Goal: Navigation & Orientation: Find specific page/section

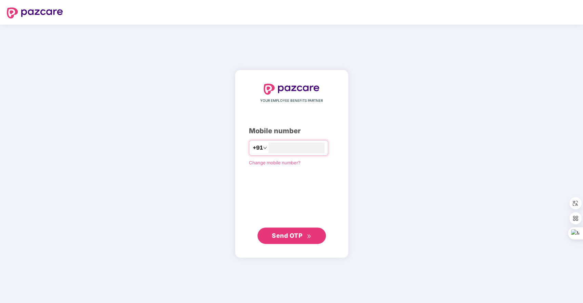
type input "**********"
click at [301, 237] on span "Send OTP" at bounding box center [287, 235] width 30 height 7
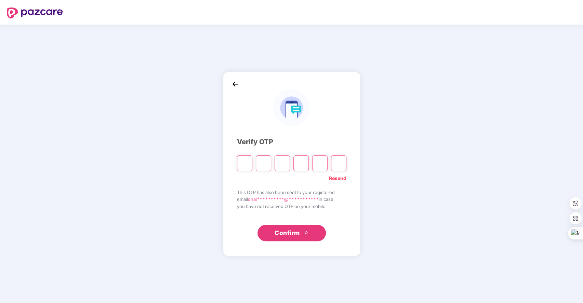
type input "*"
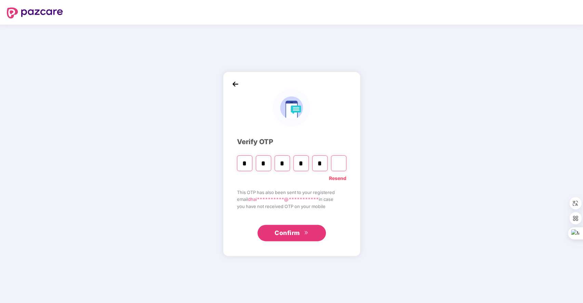
type input "*"
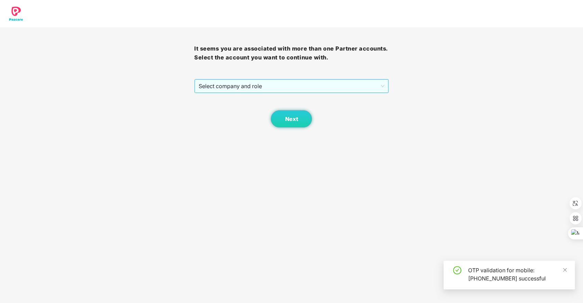
click at [296, 83] on span "Select company and role" at bounding box center [291, 86] width 185 height 13
click at [243, 99] on div "Pazcare - SALES" at bounding box center [291, 100] width 186 height 8
click at [294, 117] on span "Next" at bounding box center [291, 119] width 13 height 6
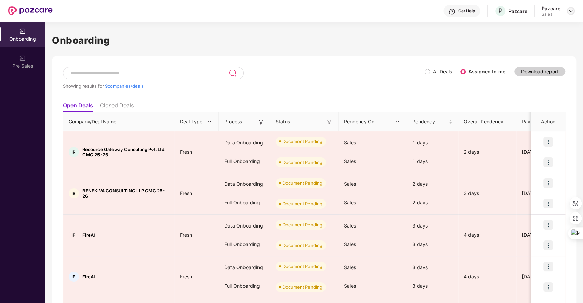
click at [571, 11] on img at bounding box center [570, 10] width 5 height 5
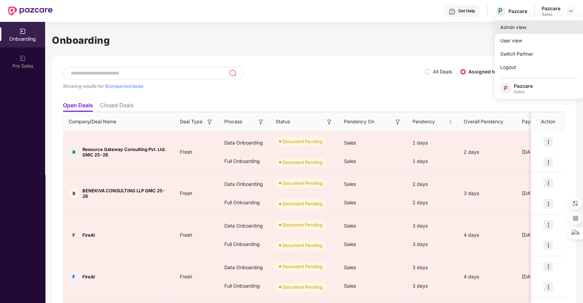
click at [528, 24] on div "Admin view" at bounding box center [539, 27] width 89 height 13
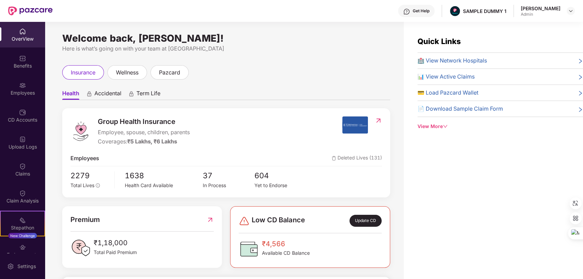
drag, startPoint x: 63, startPoint y: 38, endPoint x: 254, endPoint y: 41, distance: 191.2
click at [254, 41] on div "Welcome back, [PERSON_NAME]! Here is what’s going on with your team at [GEOGRAP…" at bounding box center [226, 44] width 328 height 17
drag, startPoint x: 455, startPoint y: 8, endPoint x: 499, endPoint y: 10, distance: 44.2
click at [499, 10] on div "Get Help SAMPLE DUMMY 1 [PERSON_NAME] Shukla Admin" at bounding box center [314, 11] width 522 height 22
click at [287, 46] on div "Here is what’s going on with your team at [GEOGRAPHIC_DATA]" at bounding box center [226, 48] width 328 height 9
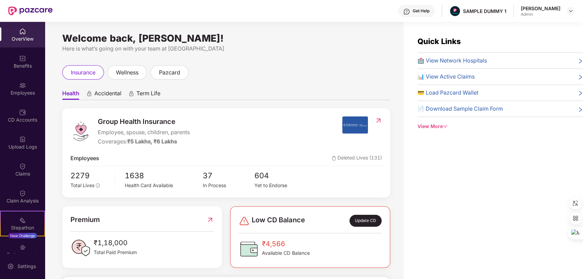
click at [107, 92] on span "Accidental" at bounding box center [107, 95] width 27 height 10
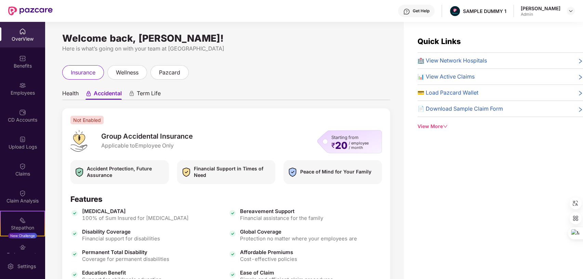
click at [70, 92] on span "Health" at bounding box center [70, 95] width 16 height 10
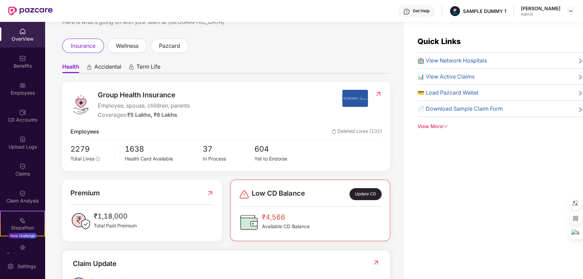
scroll to position [27, 0]
drag, startPoint x: 98, startPoint y: 104, endPoint x: 167, endPoint y: 102, distance: 69.1
click at [167, 102] on span "Employee, spouse, children, parents" at bounding box center [144, 105] width 92 height 9
click at [235, 92] on div "Group Health Insurance Employee, spouse, children, parents Coverages: ₹5 Lakhs,…" at bounding box center [206, 103] width 272 height 29
drag, startPoint x: 99, startPoint y: 106, endPoint x: 172, endPoint y: 105, distance: 73.2
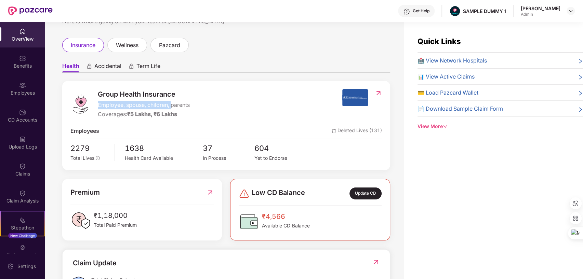
click at [172, 105] on span "Employee, spouse, children, parents" at bounding box center [144, 105] width 92 height 9
click at [256, 95] on div "Group Health Insurance Employee, spouse, children, parents Coverages: ₹5 Lakhs,…" at bounding box center [206, 103] width 272 height 29
drag, startPoint x: 97, startPoint y: 114, endPoint x: 185, endPoint y: 111, distance: 88.3
click at [185, 111] on div "Group Health Insurance Employee, spouse, children, parents Coverages: ₹5 Lakhs,…" at bounding box center [206, 103] width 272 height 29
click at [253, 96] on div "Group Health Insurance Employee, spouse, children, parents Coverages: ₹5 Lakhs,…" at bounding box center [206, 103] width 272 height 29
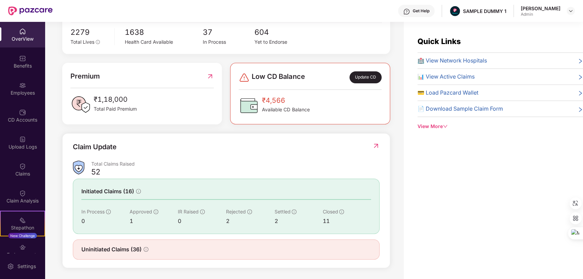
scroll to position [22, 0]
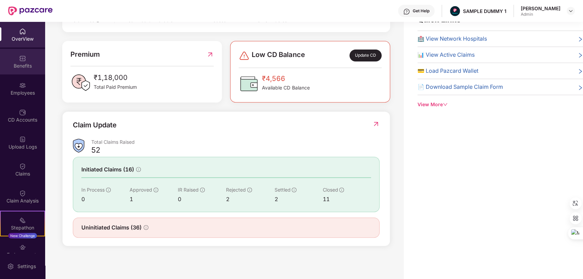
click at [19, 63] on div "Benefits" at bounding box center [22, 66] width 45 height 7
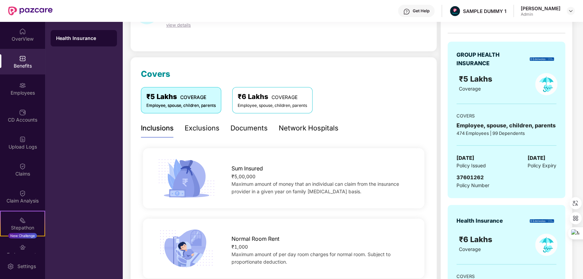
scroll to position [79, 0]
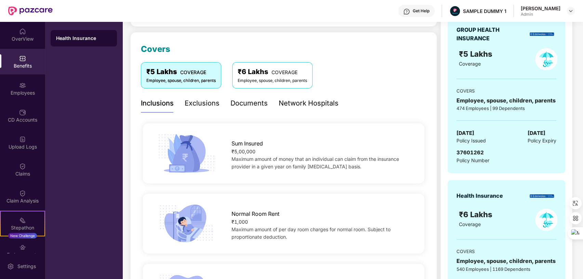
click at [198, 104] on div "Exclusions" at bounding box center [202, 103] width 35 height 11
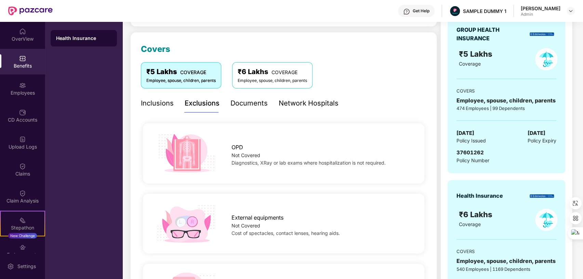
click at [246, 102] on div "Documents" at bounding box center [248, 103] width 37 height 11
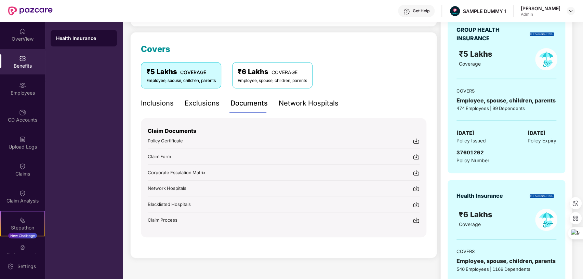
click at [303, 102] on div "Network Hospitals" at bounding box center [309, 103] width 60 height 11
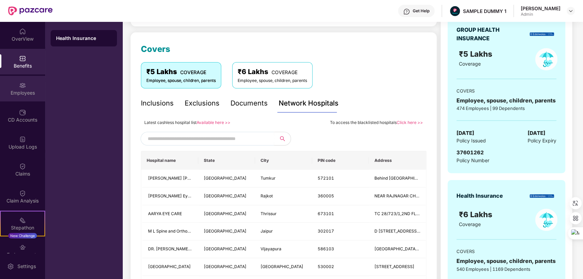
click at [27, 91] on div "Employees" at bounding box center [22, 93] width 45 height 7
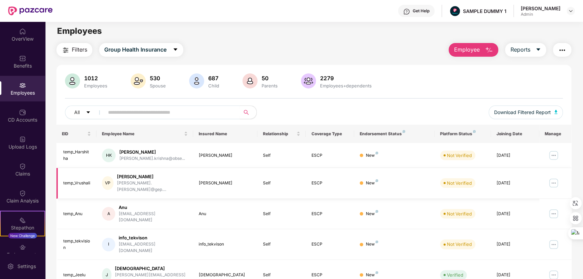
scroll to position [2, 0]
click at [483, 51] on button "Employee" at bounding box center [474, 51] width 50 height 14
click at [530, 48] on button "Reports" at bounding box center [525, 51] width 41 height 14
click at [559, 48] on img "button" at bounding box center [562, 51] width 8 height 8
click at [23, 115] on img at bounding box center [22, 112] width 7 height 7
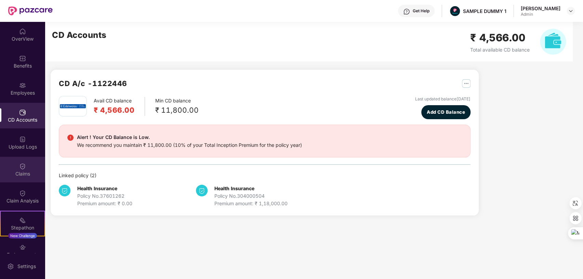
click at [19, 170] on img at bounding box center [22, 166] width 7 height 7
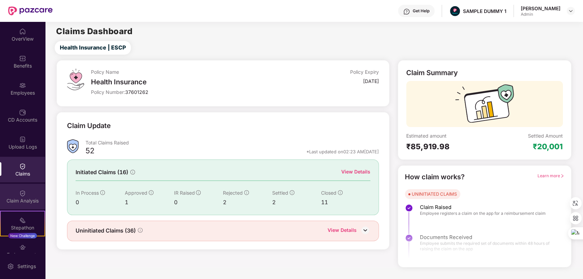
click at [15, 198] on div "Claim Analysis" at bounding box center [22, 201] width 45 height 7
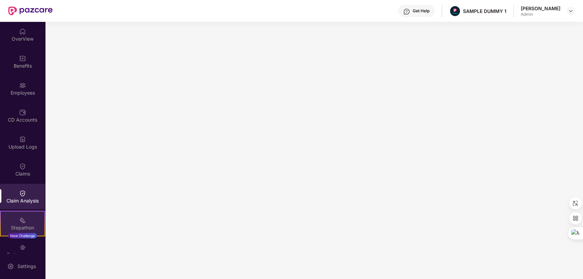
click at [24, 224] on div "Stepathon New Challenge" at bounding box center [22, 224] width 45 height 26
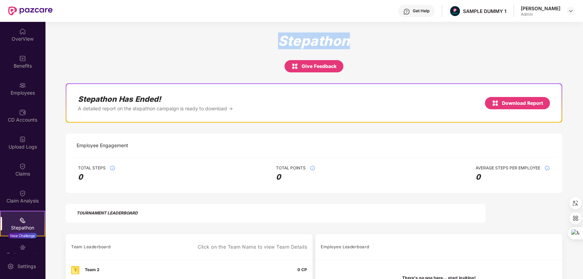
drag, startPoint x: 279, startPoint y: 39, endPoint x: 359, endPoint y: 36, distance: 79.8
click at [359, 36] on div "Stepathon Give Feedback" at bounding box center [314, 53] width 496 height 40
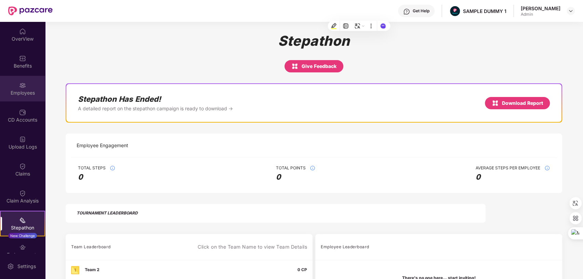
click at [15, 86] on div "Employees" at bounding box center [22, 89] width 45 height 26
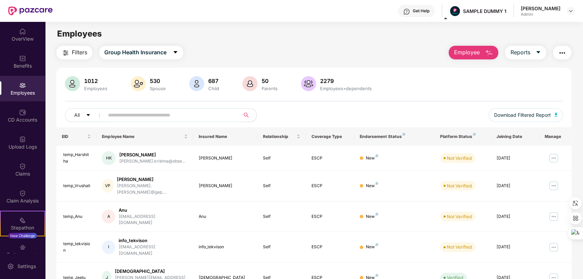
click at [472, 55] on span "Employee" at bounding box center [467, 52] width 26 height 9
click at [528, 52] on span "Reports" at bounding box center [520, 52] width 20 height 9
click at [561, 51] on img "button" at bounding box center [562, 53] width 8 height 8
click at [18, 169] on div "Claims" at bounding box center [22, 170] width 45 height 26
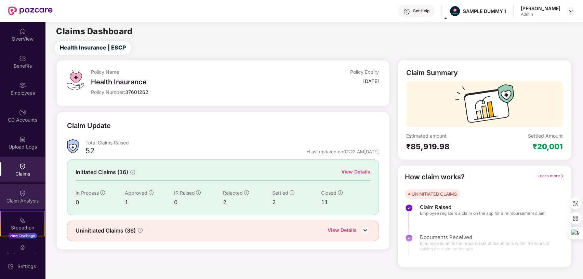
click at [16, 196] on div "Claim Analysis" at bounding box center [22, 197] width 45 height 26
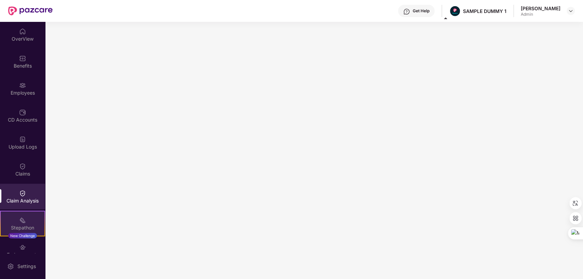
click at [22, 226] on div "Stepathon" at bounding box center [23, 228] width 44 height 7
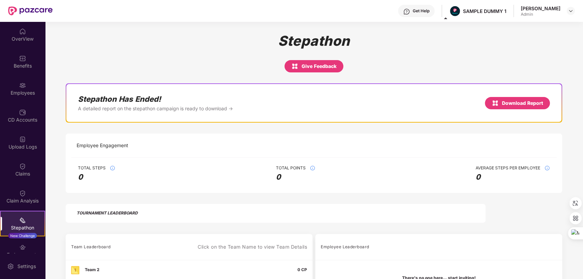
click at [414, 11] on div "Get Help" at bounding box center [421, 10] width 17 height 5
click at [224, 52] on div "Stepathon Give Feedback" at bounding box center [314, 53] width 496 height 40
click at [25, 37] on div "OverView" at bounding box center [22, 39] width 45 height 7
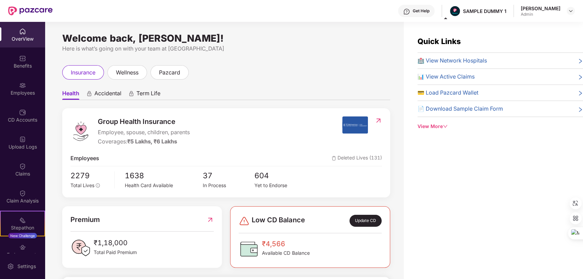
drag, startPoint x: 64, startPoint y: 38, endPoint x: 253, endPoint y: 41, distance: 189.5
click at [253, 41] on div "Welcome back, [PERSON_NAME]! Here is what’s going on with your team at [GEOGRAP…" at bounding box center [226, 44] width 328 height 17
drag, startPoint x: 455, startPoint y: 11, endPoint x: 500, endPoint y: 11, distance: 45.1
click at [500, 11] on div "Get Help SAMPLE DUMMY 1 [PERSON_NAME] Shukla Admin" at bounding box center [314, 11] width 522 height 22
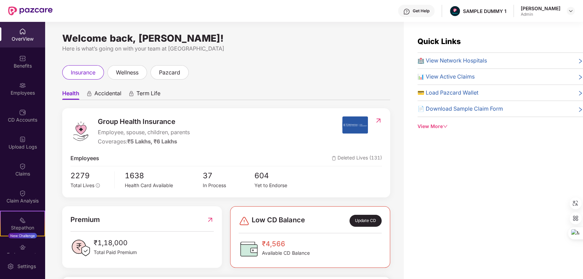
click at [293, 58] on div "Welcome back, [PERSON_NAME]! Here is what’s going on with your team at Pazcare …" at bounding box center [224, 155] width 359 height 266
click at [147, 92] on span "Term Life" at bounding box center [148, 95] width 24 height 10
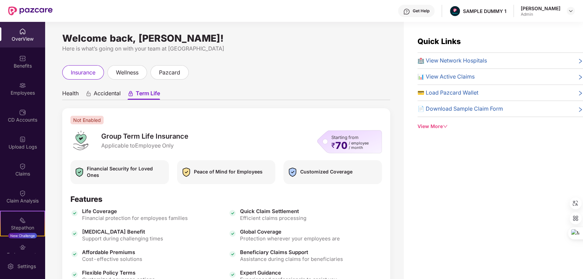
click at [66, 92] on span "Health" at bounding box center [70, 95] width 16 height 10
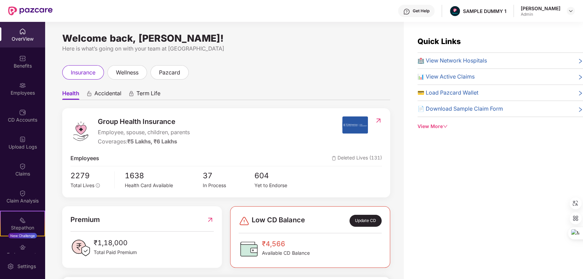
click at [149, 94] on span "Term Life" at bounding box center [148, 95] width 24 height 10
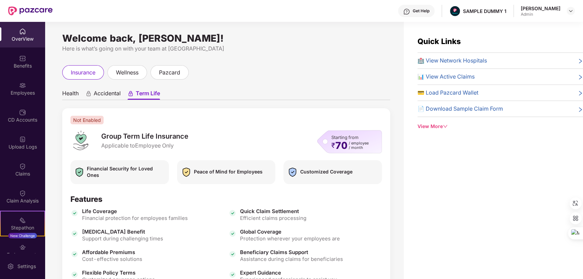
click at [72, 92] on span "Health" at bounding box center [70, 95] width 16 height 10
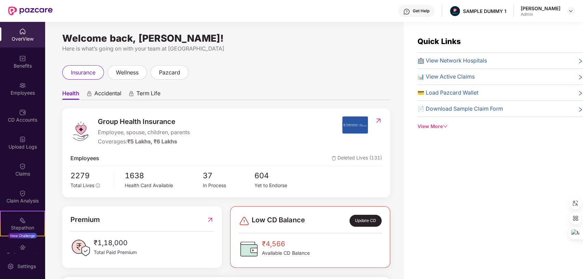
click at [141, 92] on span "Term Life" at bounding box center [148, 95] width 24 height 10
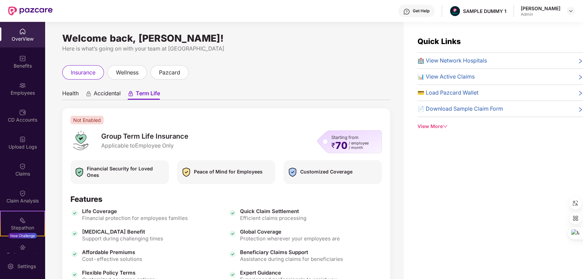
click at [71, 94] on span "Health" at bounding box center [70, 95] width 16 height 10
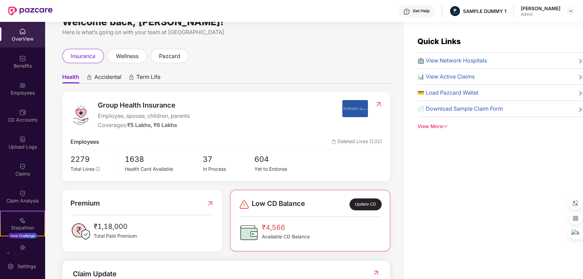
scroll to position [17, 0]
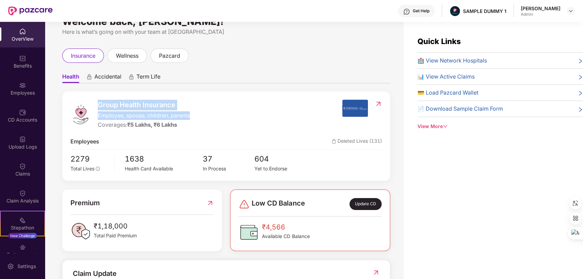
drag, startPoint x: 100, startPoint y: 105, endPoint x: 194, endPoint y: 113, distance: 95.1
click at [194, 113] on div "Group Health Insurance Employee, spouse, children, parents Coverages: ₹5 Lakhs,…" at bounding box center [206, 114] width 272 height 29
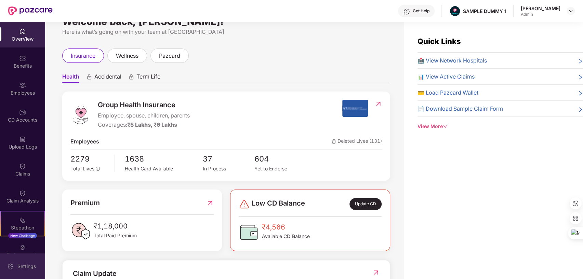
click at [23, 263] on div "Settings" at bounding box center [22, 267] width 45 height 26
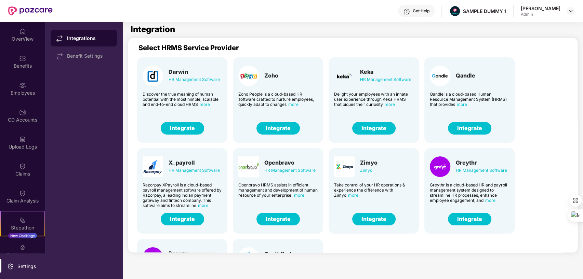
scroll to position [72, 0]
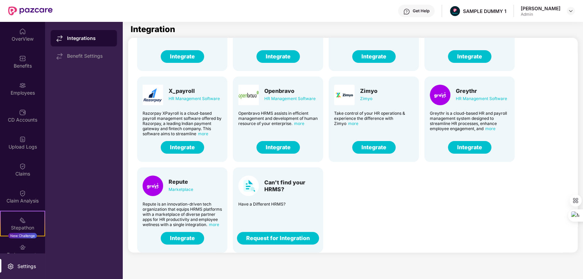
click at [274, 238] on button "Request for Integration" at bounding box center [278, 238] width 82 height 13
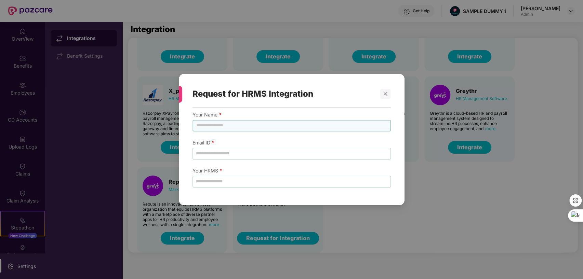
click at [225, 129] on input "text" at bounding box center [292, 126] width 198 height 12
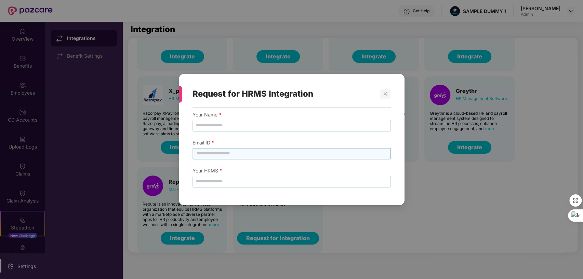
click at [204, 153] on input "email" at bounding box center [292, 154] width 198 height 12
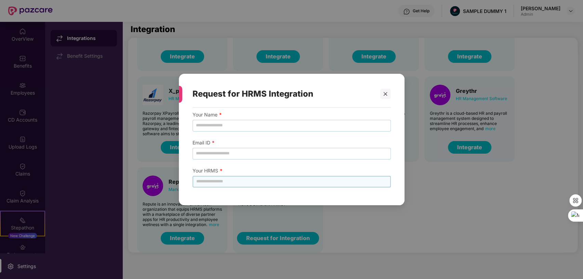
click at [203, 181] on input "text" at bounding box center [292, 182] width 198 height 12
click at [384, 91] on div at bounding box center [385, 94] width 10 height 10
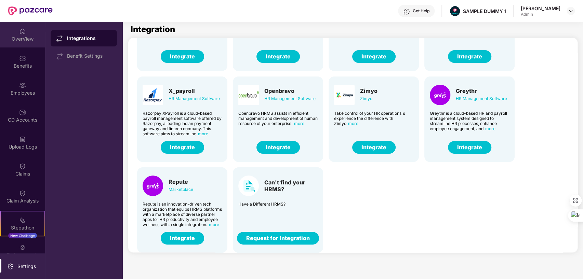
click at [23, 35] on img at bounding box center [22, 31] width 7 height 7
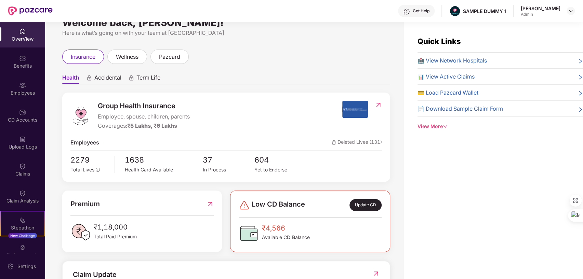
scroll to position [18, 0]
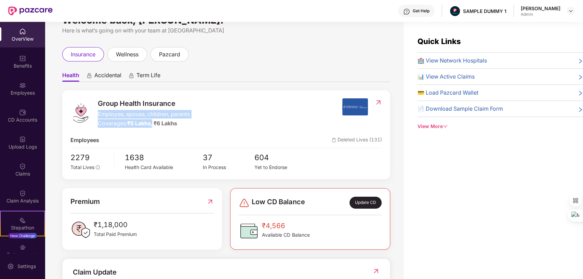
drag, startPoint x: 96, startPoint y: 115, endPoint x: 155, endPoint y: 125, distance: 59.4
click at [155, 125] on div "Group Health Insurance Employee, spouse, children, parents Coverages: ₹5 Lakhs,…" at bounding box center [206, 112] width 272 height 29
click at [291, 111] on div "Group Health Insurance Employee, spouse, children, parents Coverages: ₹5 Lakhs,…" at bounding box center [206, 112] width 272 height 29
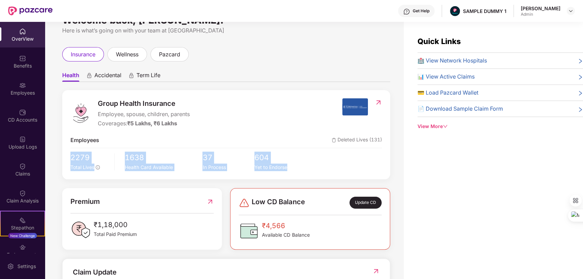
drag, startPoint x: 66, startPoint y: 158, endPoint x: 362, endPoint y: 171, distance: 296.7
click at [362, 171] on div "Group Health Insurance Employee, spouse, children, parents Coverages: ₹5 Lakhs,…" at bounding box center [226, 134] width 328 height 89
click at [358, 160] on div "2279 Total Lives 1638 Health Card Available 37 In Process 604 Yet to Endorse" at bounding box center [226, 161] width 312 height 19
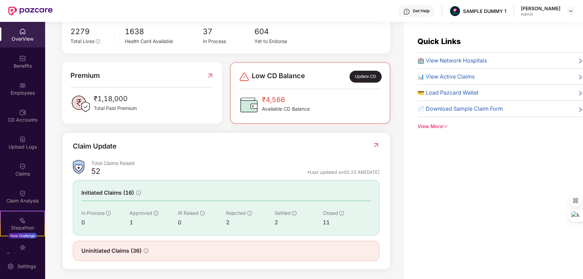
scroll to position [146, 0]
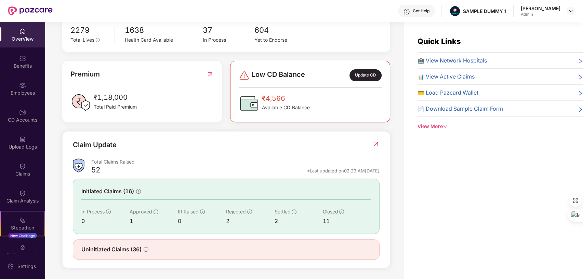
click at [209, 128] on div "Group Health Insurance Employee, spouse, children, parents Coverages: ₹5 Lakhs,…" at bounding box center [226, 116] width 328 height 306
click at [22, 65] on div "Benefits" at bounding box center [22, 66] width 45 height 7
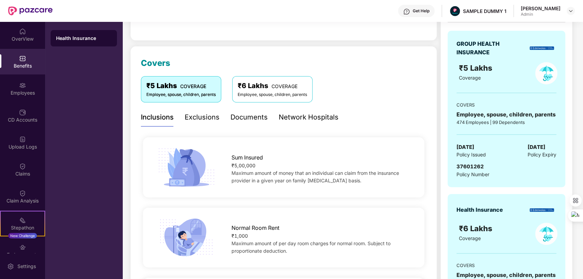
scroll to position [67, 0]
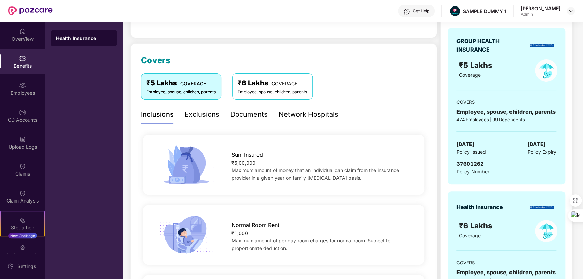
click at [299, 110] on div "Network Hospitals" at bounding box center [309, 114] width 60 height 11
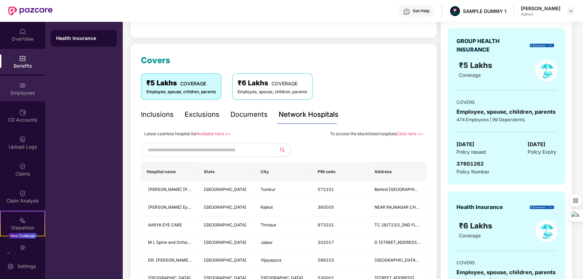
click at [19, 93] on div "Employees" at bounding box center [22, 93] width 45 height 7
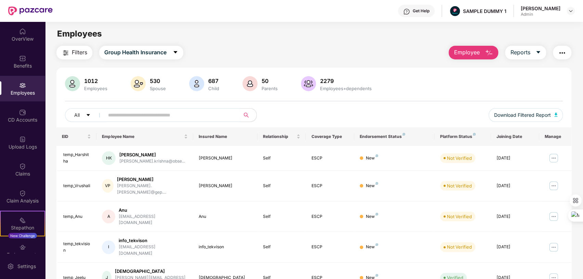
click at [464, 52] on span "Employee" at bounding box center [467, 52] width 26 height 9
click at [526, 52] on span "Reports" at bounding box center [520, 52] width 20 height 9
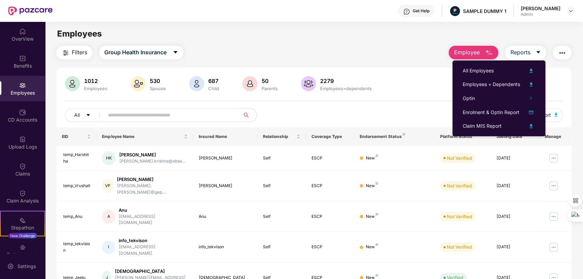
click at [566, 50] on button "button" at bounding box center [562, 53] width 18 height 14
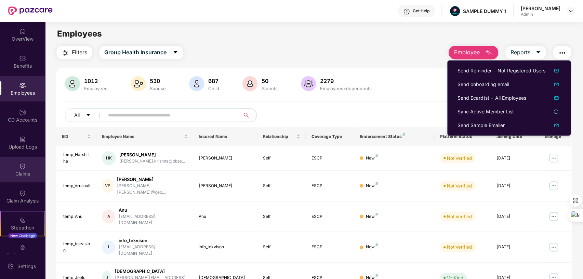
click at [18, 170] on div "Claims" at bounding box center [22, 170] width 45 height 26
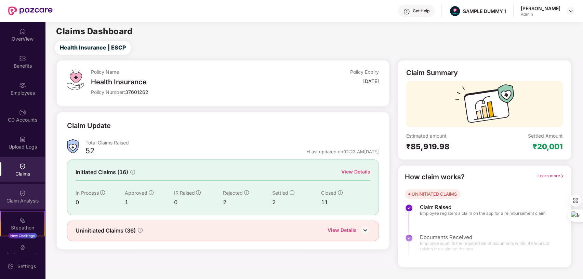
click at [25, 195] on img at bounding box center [22, 193] width 7 height 7
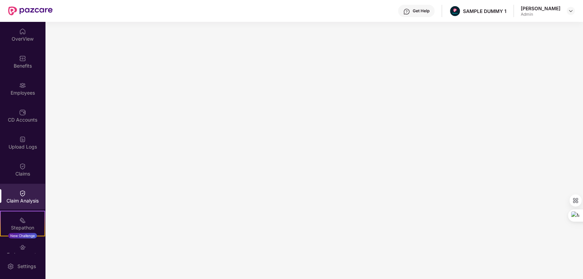
click at [413, 11] on div "Get Help" at bounding box center [421, 10] width 17 height 5
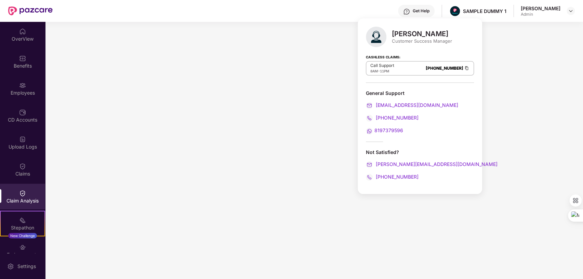
click at [403, 9] on div "Get Help" at bounding box center [416, 11] width 37 height 12
